Goal: Book appointment/travel/reservation

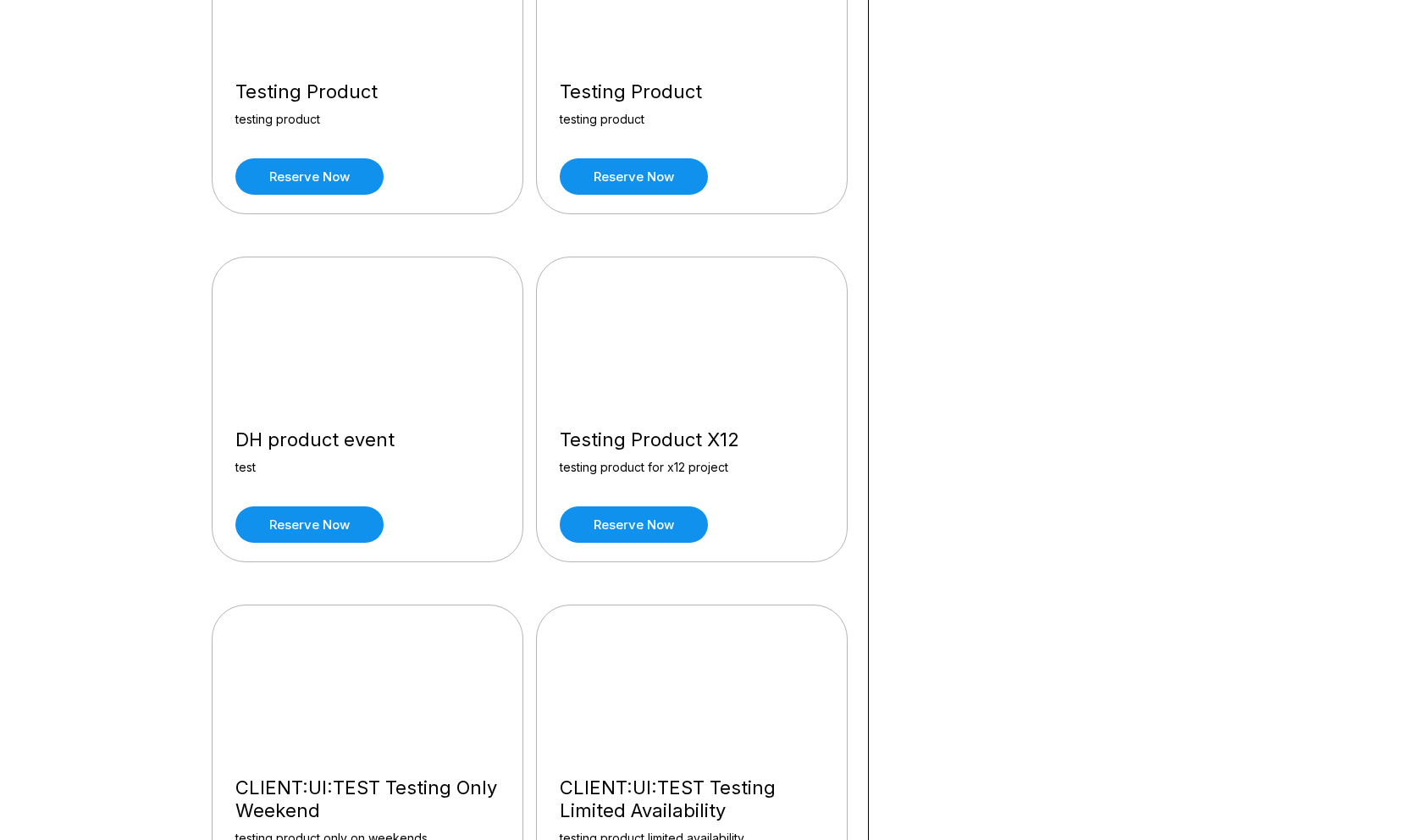
scroll to position [10219, 0]
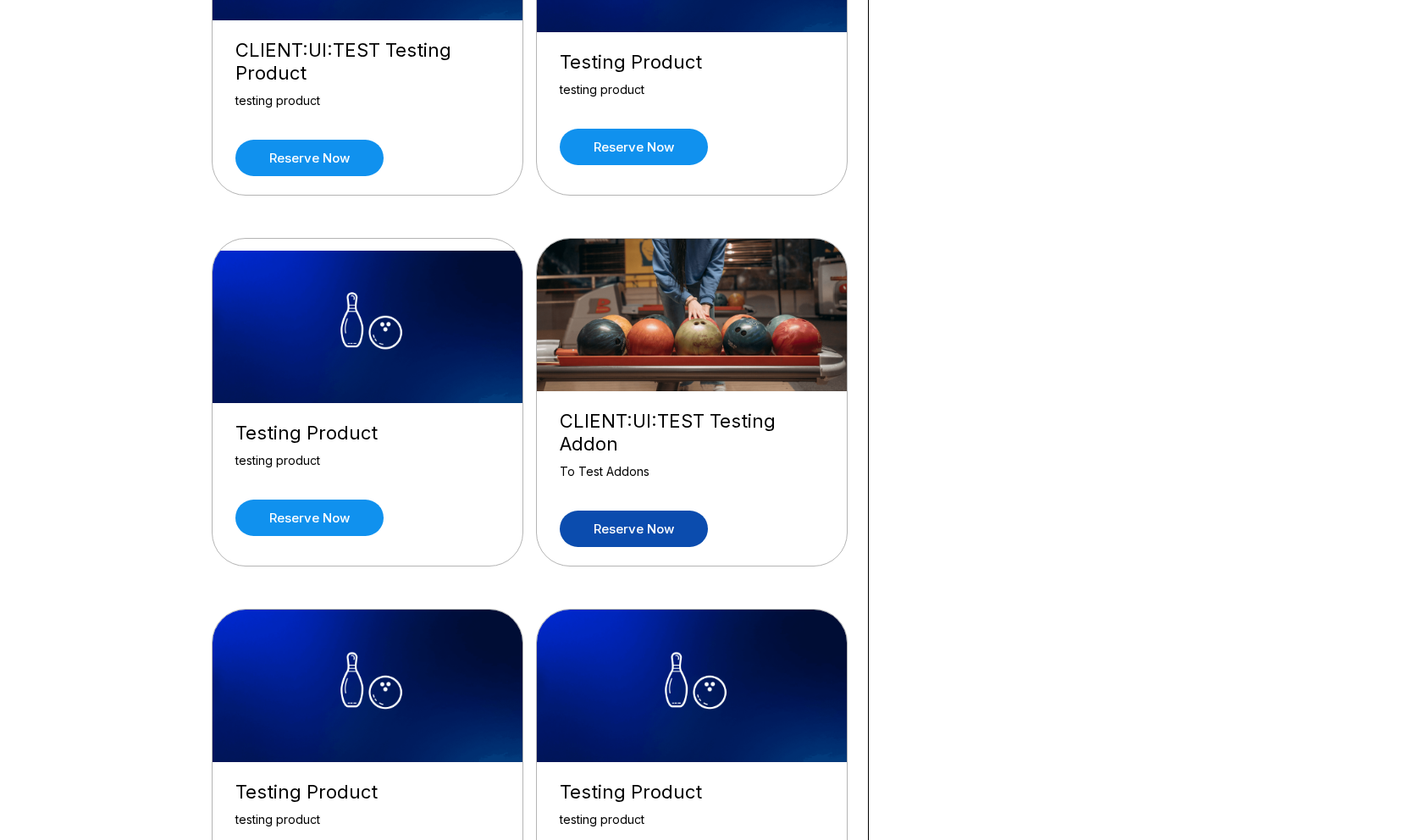
click at [686, 511] on link "Reserve now" at bounding box center [633, 529] width 148 height 36
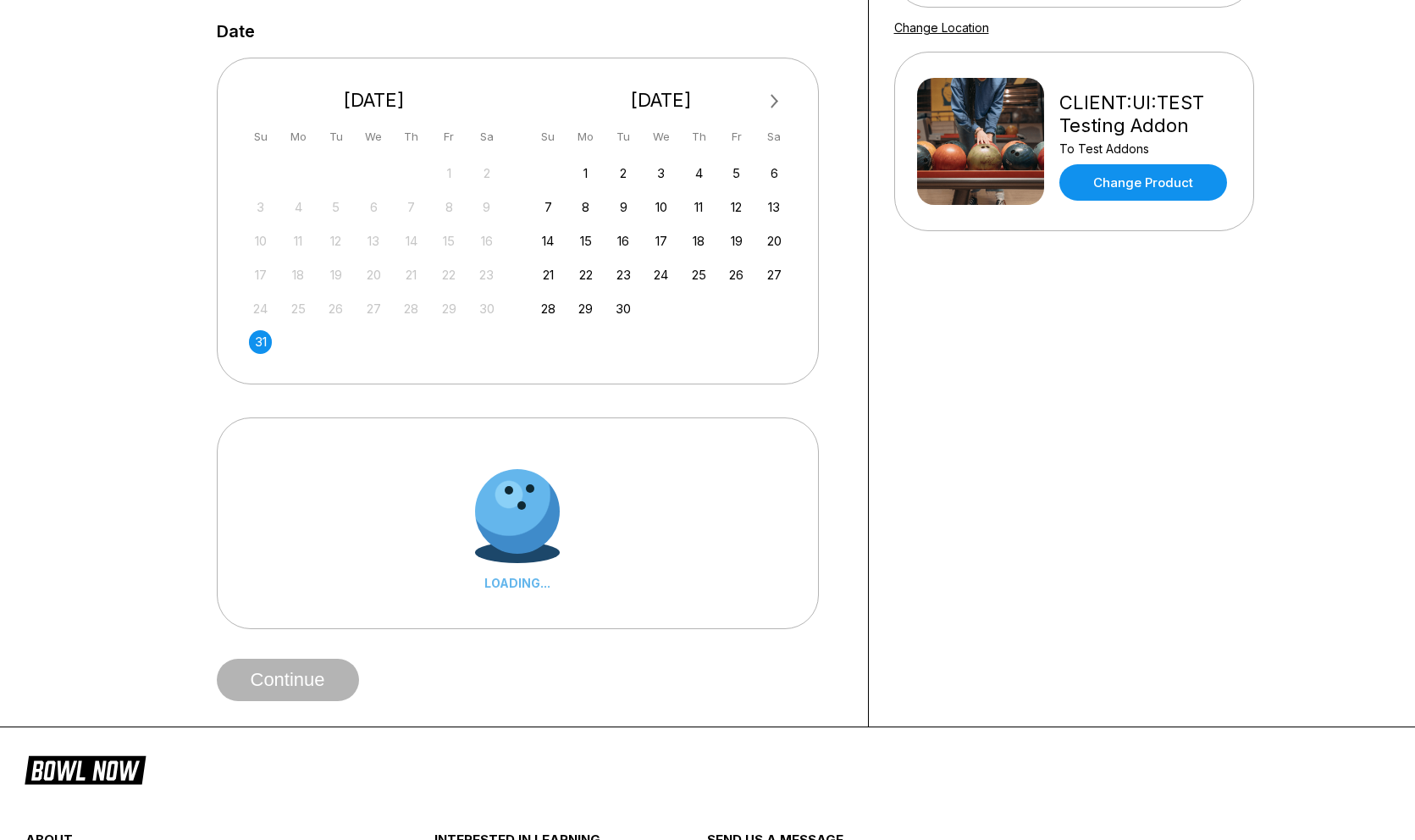
scroll to position [332, 0]
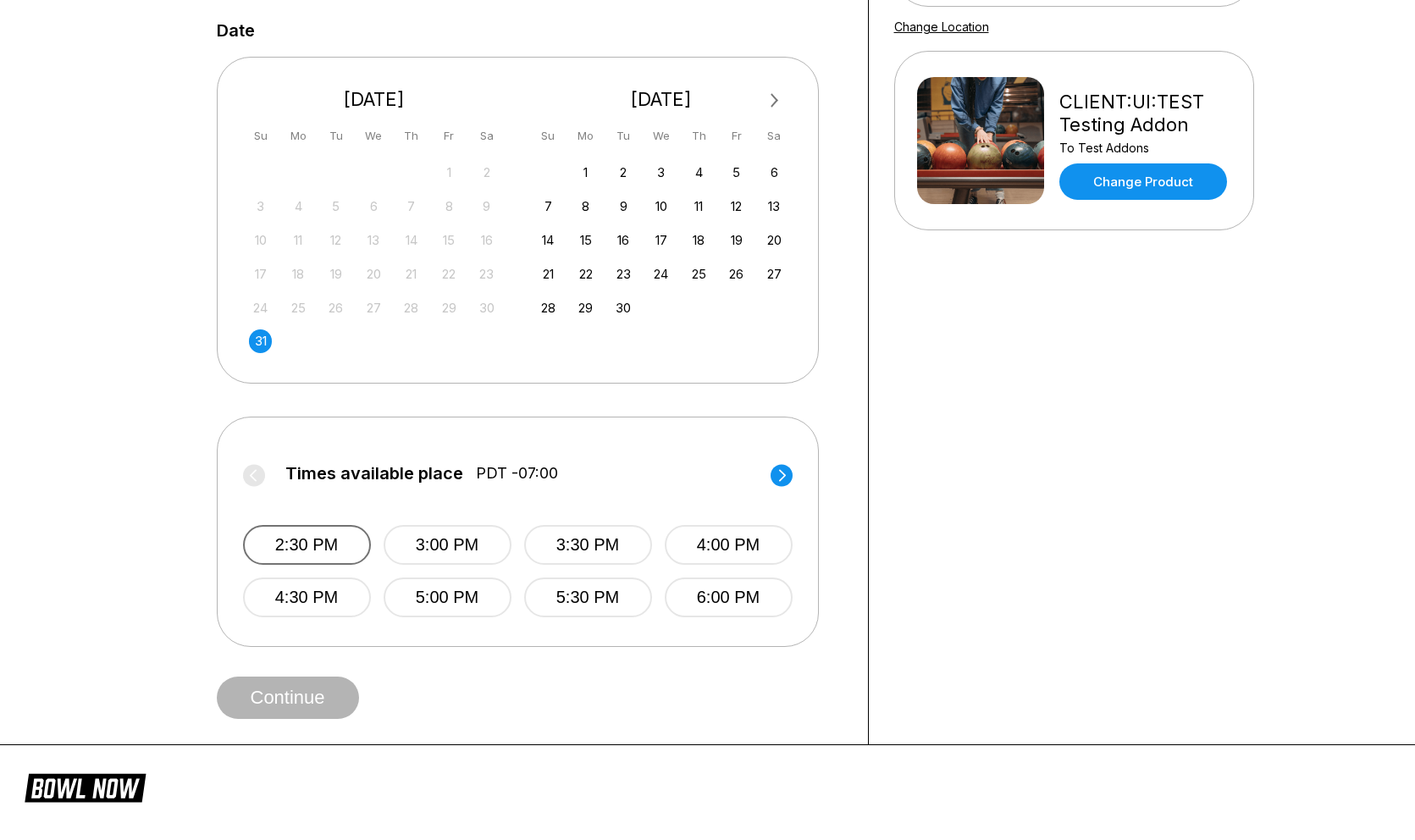
click at [311, 540] on button "2:30 PM" at bounding box center [307, 545] width 128 height 40
click at [297, 696] on button "Continue" at bounding box center [287, 698] width 142 height 43
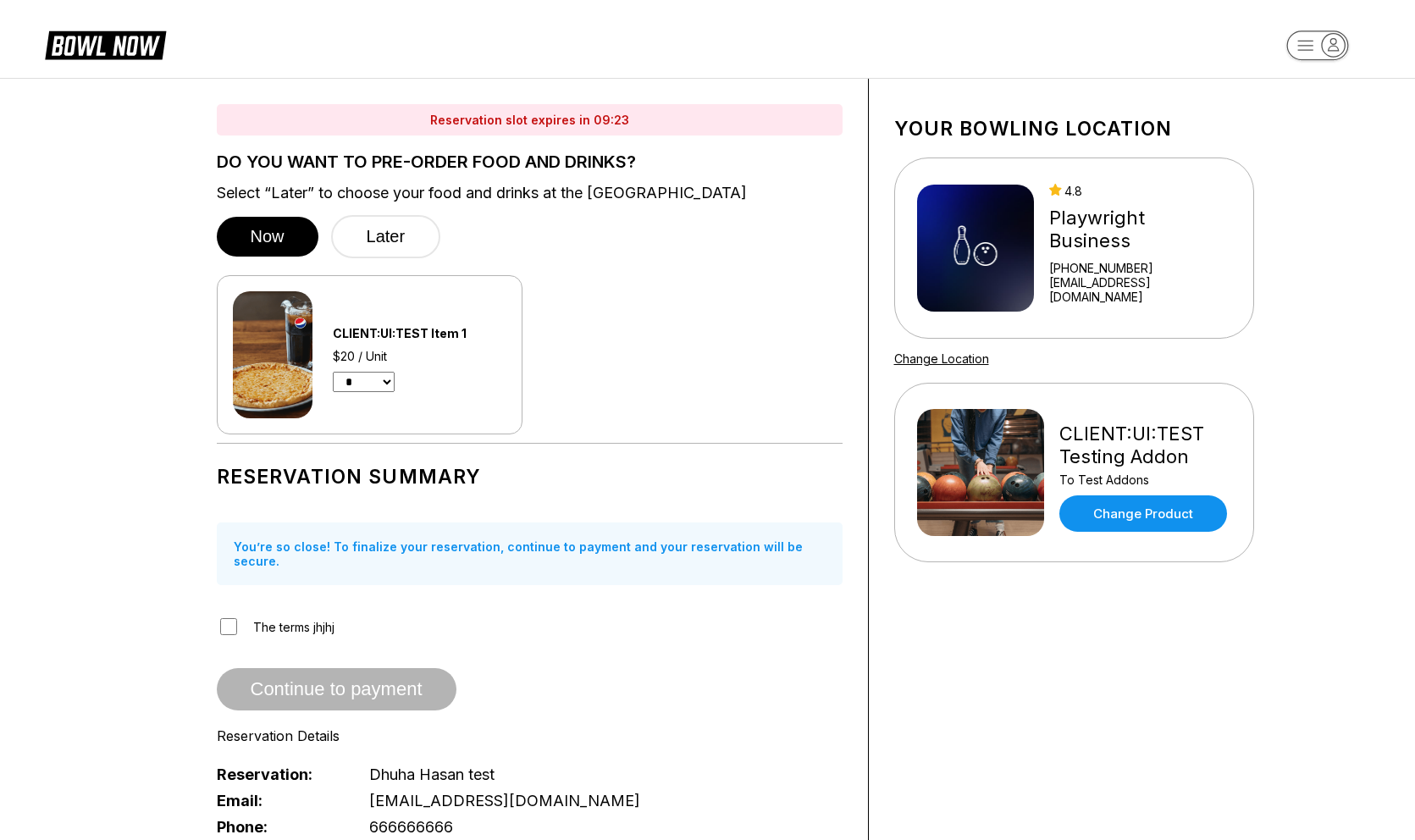
click at [805, 296] on div "CLIENT:UI:TEST Item 1 $20 / Unit * * * *" at bounding box center [529, 354] width 625 height 159
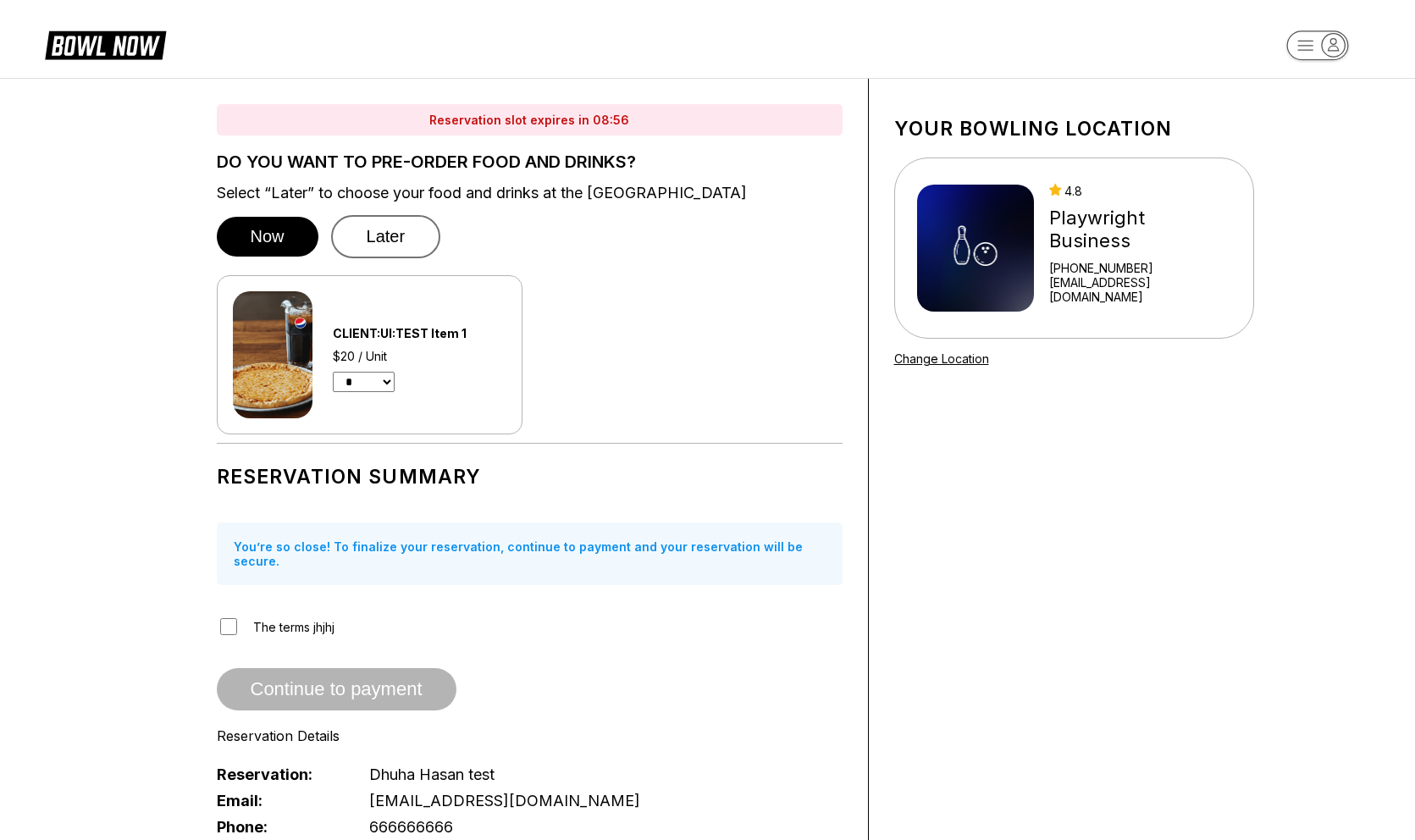
click at [399, 227] on button "Later" at bounding box center [386, 236] width 110 height 43
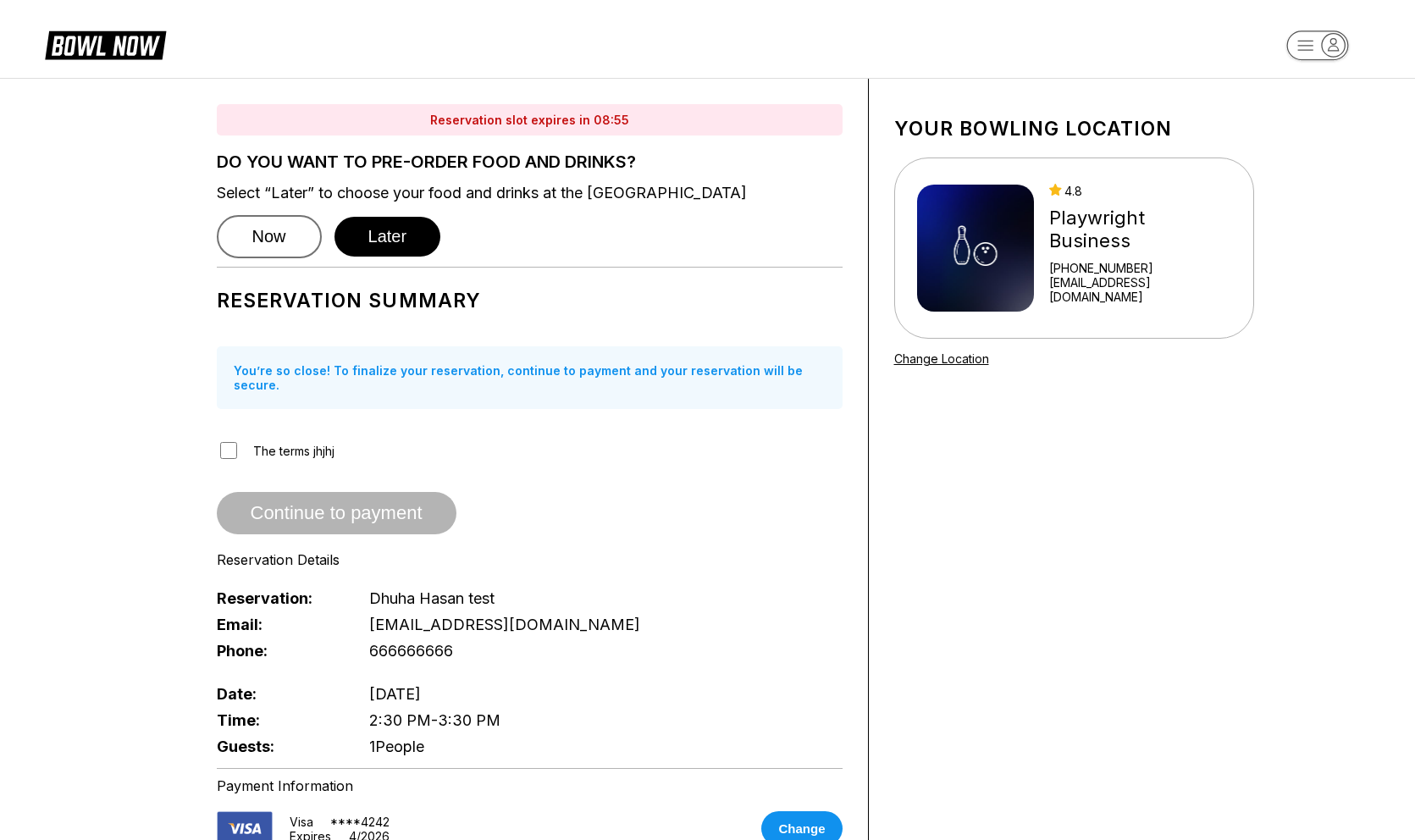
click at [286, 240] on button "Now" at bounding box center [269, 236] width 105 height 43
